Goal: Use online tool/utility: Utilize a website feature to perform a specific function

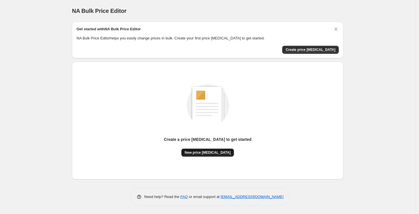
click at [194, 152] on span "New price [MEDICAL_DATA]" at bounding box center [208, 152] width 46 height 5
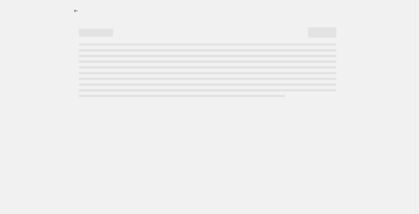
select select "percentage"
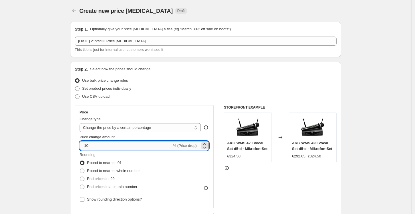
click at [102, 142] on input "-10" at bounding box center [126, 145] width 92 height 9
type input "-1"
type input "-25"
click at [178, 102] on div "Step 2. Select how the prices should change Use bulk price change rules Set pro…" at bounding box center [206, 161] width 262 height 191
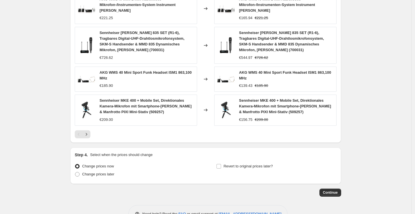
scroll to position [375, 0]
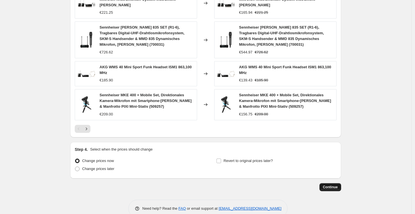
click at [334, 185] on span "Continue" at bounding box center [330, 187] width 15 height 5
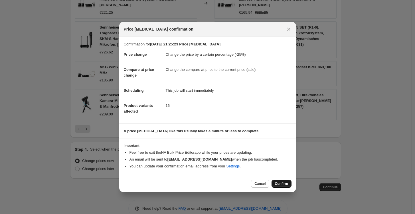
click at [277, 183] on span "Confirm" at bounding box center [281, 183] width 13 height 5
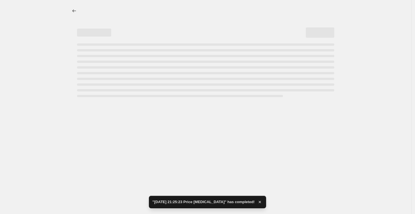
select select "percentage"
